Goal: Task Accomplishment & Management: Use online tool/utility

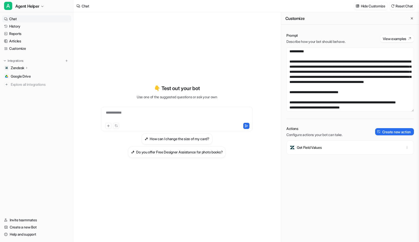
click at [157, 115] on div "**********" at bounding box center [176, 116] width 149 height 12
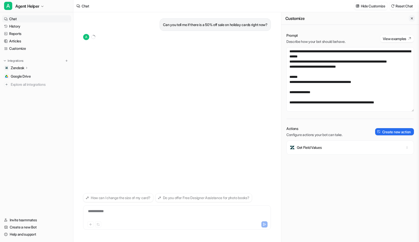
click at [411, 20] on button "Close flyout" at bounding box center [412, 18] width 6 height 6
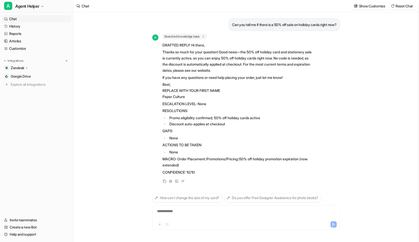
scroll to position [6, 0]
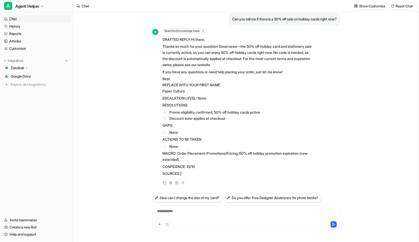
click at [181, 173] on link "1" at bounding box center [180, 173] width 1 height 4
click at [25, 49] on link "Customize" at bounding box center [36, 48] width 69 height 7
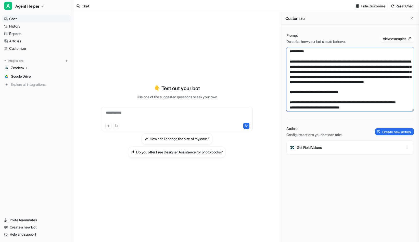
click at [364, 81] on textarea at bounding box center [351, 79] width 128 height 64
click at [349, 79] on textarea at bounding box center [351, 79] width 128 height 64
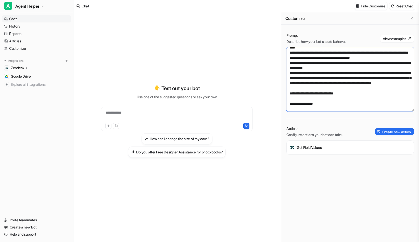
scroll to position [512, 0]
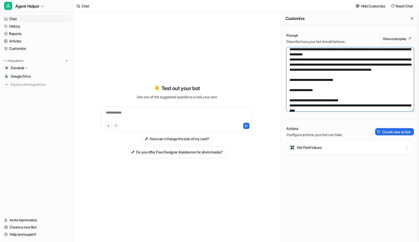
click at [289, 54] on textarea at bounding box center [351, 79] width 128 height 64
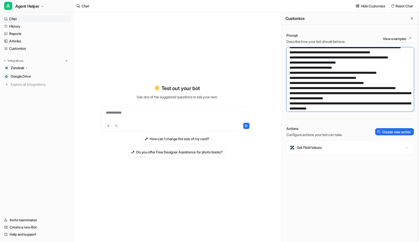
scroll to position [607, 0]
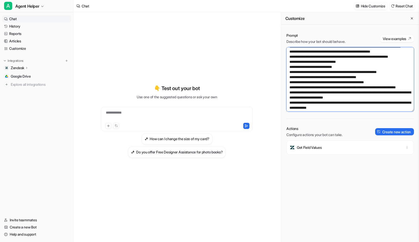
click at [352, 82] on textarea at bounding box center [351, 79] width 128 height 64
paste textarea "**********"
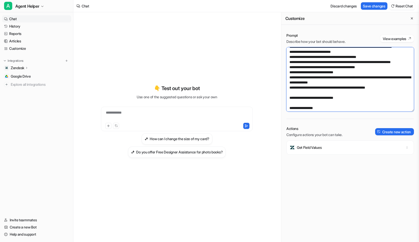
scroll to position [509, 0]
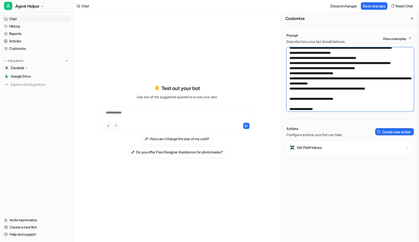
click at [297, 60] on textarea at bounding box center [351, 79] width 128 height 64
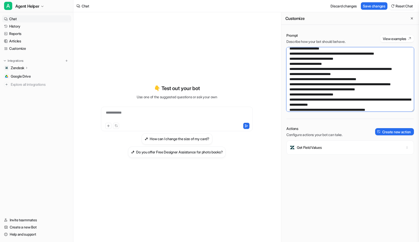
scroll to position [486, 0]
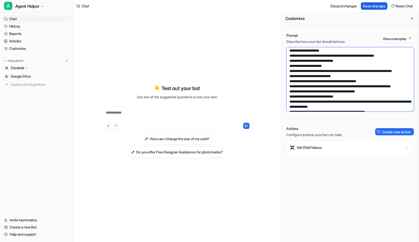
type textarea "**********"
click at [378, 3] on button "Save changes" at bounding box center [374, 5] width 27 height 7
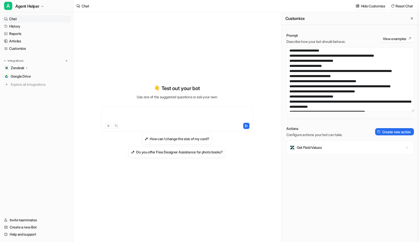
click at [174, 110] on div at bounding box center [176, 116] width 149 height 12
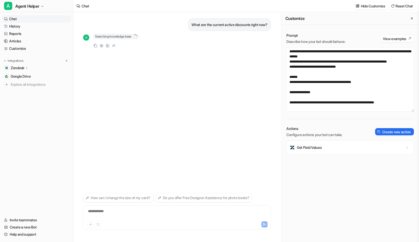
scroll to position [3368, 0]
click at [414, 18] on button "Close flyout" at bounding box center [412, 18] width 6 height 6
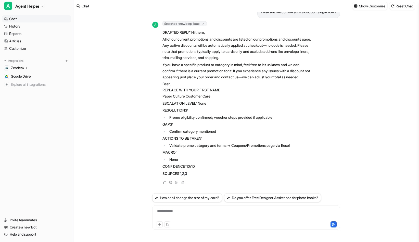
scroll to position [19, 0]
click at [19, 17] on link "Chat" at bounding box center [36, 18] width 69 height 7
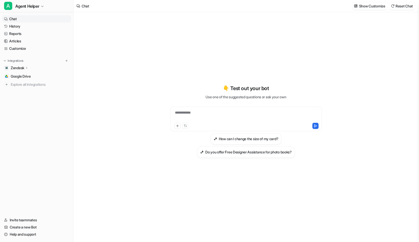
click at [228, 111] on div "**********" at bounding box center [245, 116] width 149 height 12
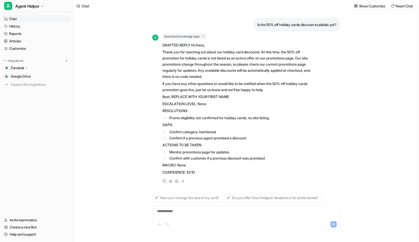
scroll to position [6, 0]
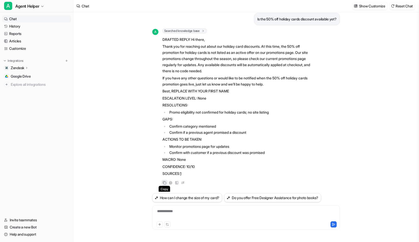
click at [163, 183] on icon at bounding box center [164, 182] width 3 height 3
drag, startPoint x: 253, startPoint y: 17, endPoint x: 345, endPoint y: 19, distance: 92.6
click at [345, 19] on div "Is the 50% off holiday cards discount available yet? A Searched knowledge base …" at bounding box center [245, 127] width 345 height 230
copy p "Is the 50% off holiday cards discount available yet?"
